Goal: Transaction & Acquisition: Obtain resource

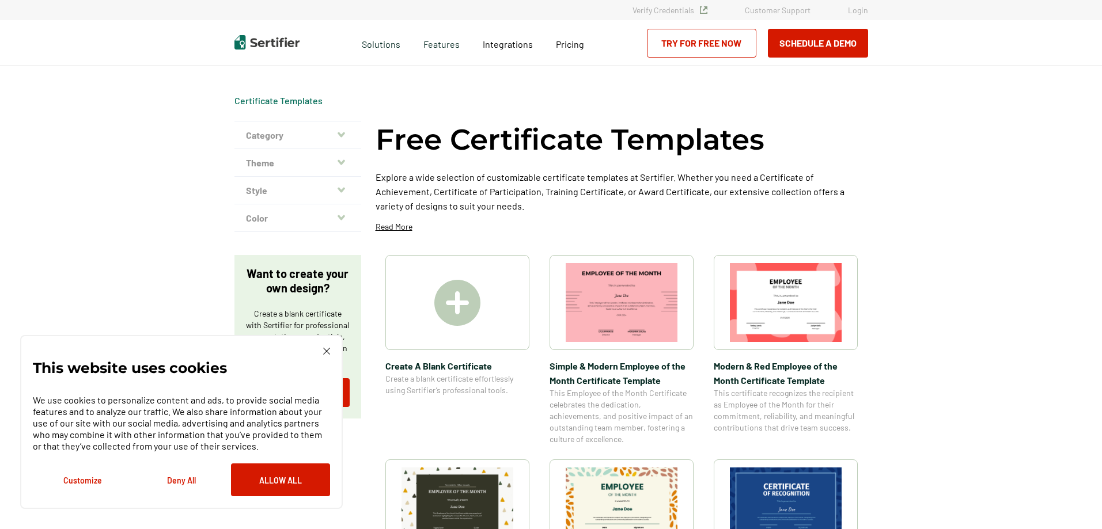
click at [336, 138] on button "Category" at bounding box center [297, 136] width 127 height 28
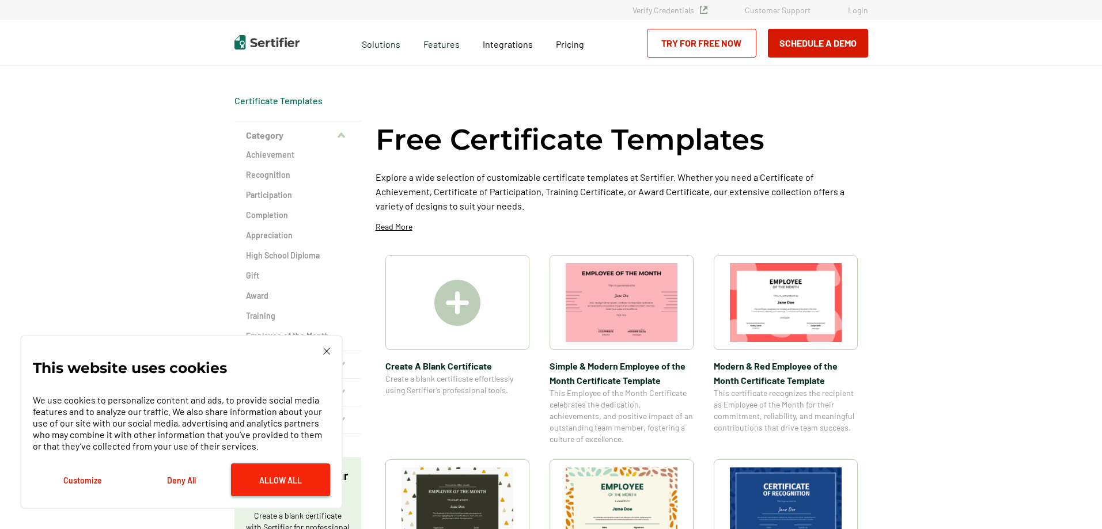
click at [282, 473] on button "Allow All" at bounding box center [280, 480] width 99 height 33
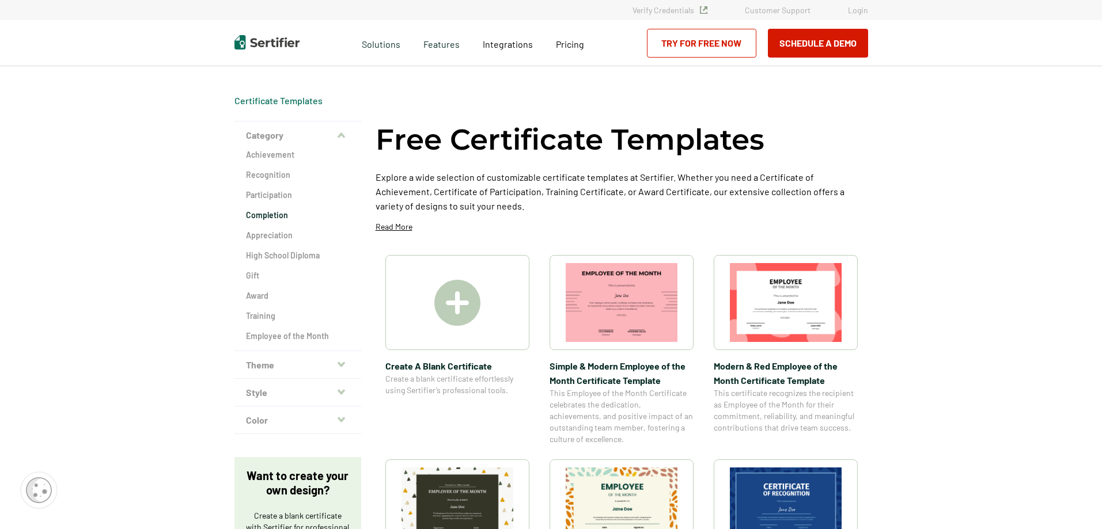
click at [280, 215] on h2 "Completion" at bounding box center [298, 216] width 104 height 12
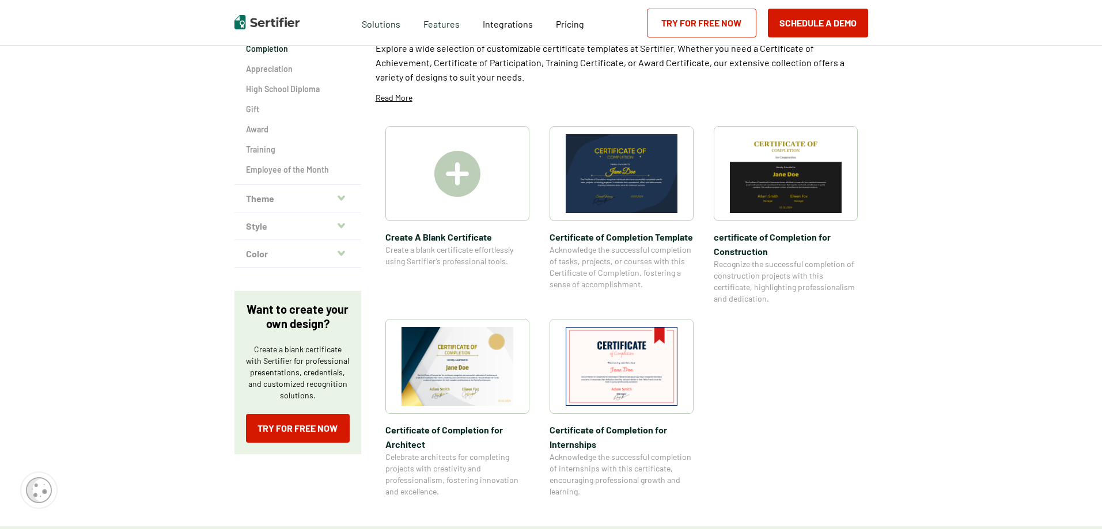
scroll to position [173, 0]
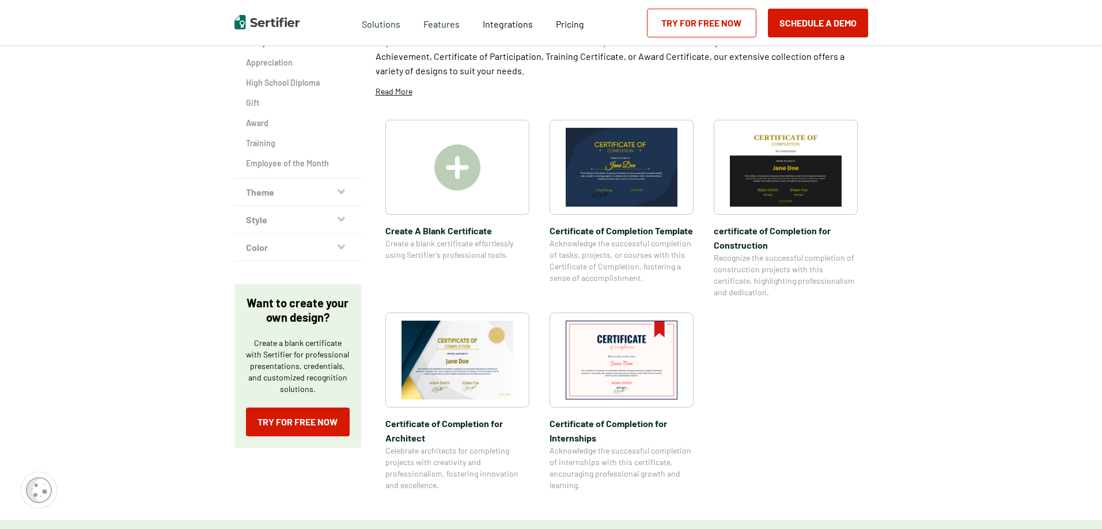
click at [615, 362] on img at bounding box center [622, 360] width 112 height 79
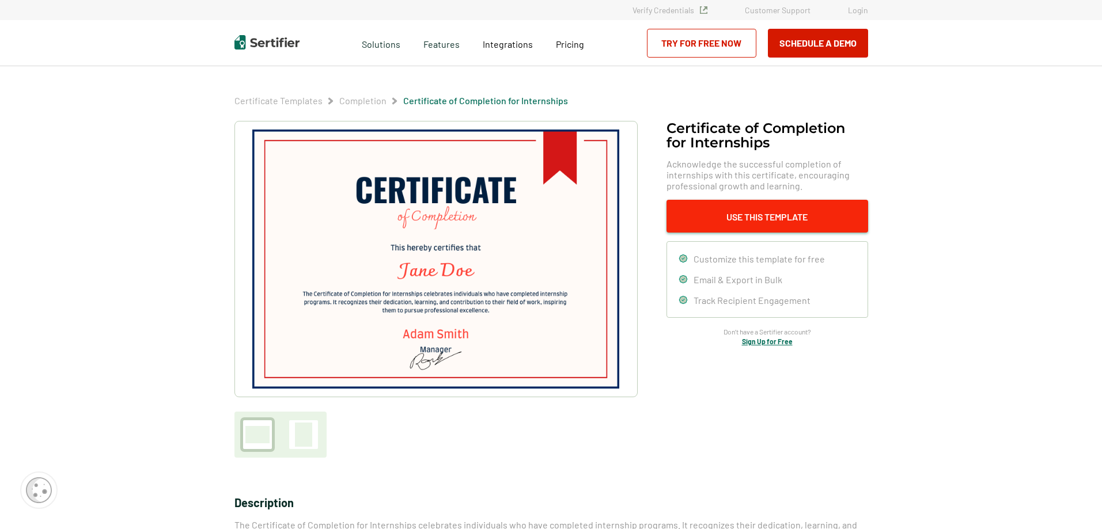
click at [768, 218] on button "Use This Template" at bounding box center [767, 216] width 202 height 33
click at [684, 43] on link "Try for Free Now" at bounding box center [701, 43] width 109 height 29
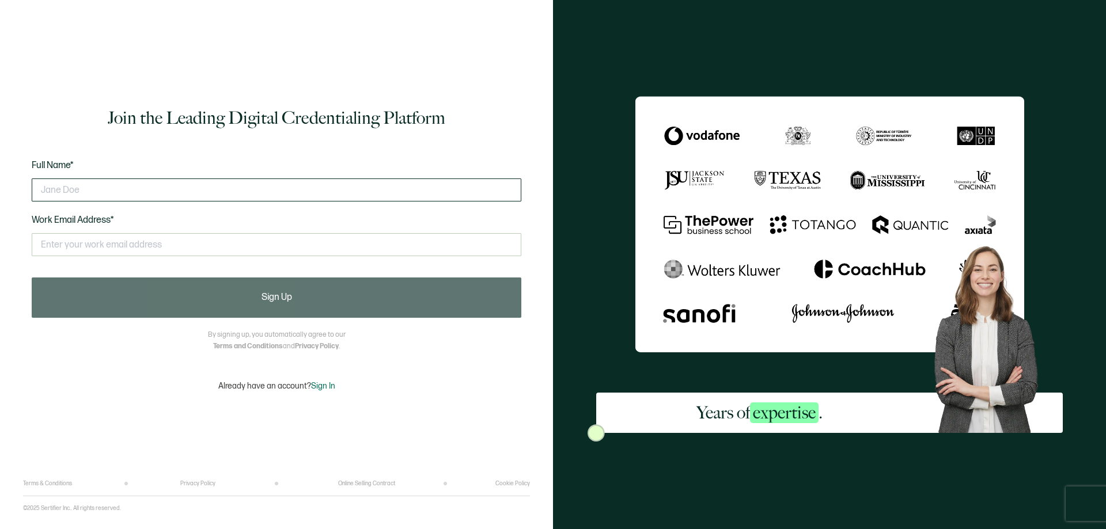
click at [165, 187] on input "text" at bounding box center [277, 190] width 490 height 23
click at [43, 191] on input "brian Challans" at bounding box center [277, 190] width 490 height 23
type input "Brian Challans"
click at [55, 241] on input "text" at bounding box center [277, 244] width 490 height 23
type input "brianc@palmerbusservice.com"
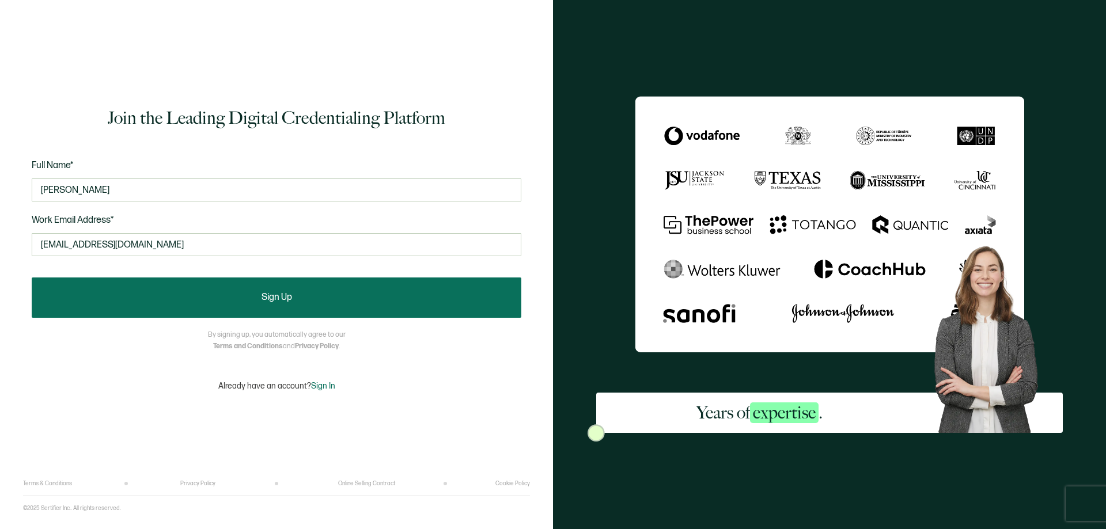
click at [222, 287] on button "Sign Up" at bounding box center [277, 298] width 490 height 40
